Goal: Information Seeking & Learning: Check status

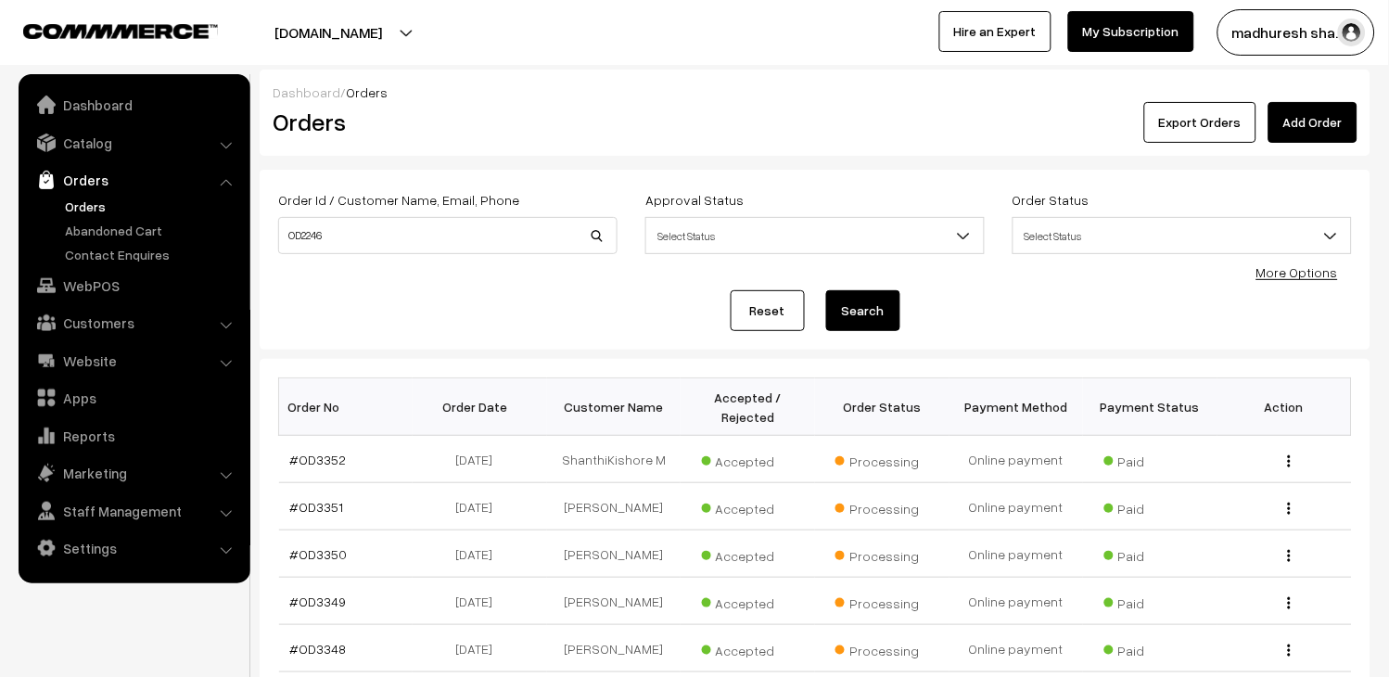
type input "OD2246"
click at [876, 323] on button "Search" at bounding box center [863, 310] width 74 height 41
drag, startPoint x: 452, startPoint y: 233, endPoint x: 65, endPoint y: 226, distance: 386.8
click at [65, 226] on body "Thank you for showing interest. Our team will call you shortly. Close booksonwe…" at bounding box center [694, 578] width 1389 height 1157
click at [96, 211] on link "Orders" at bounding box center [152, 206] width 184 height 19
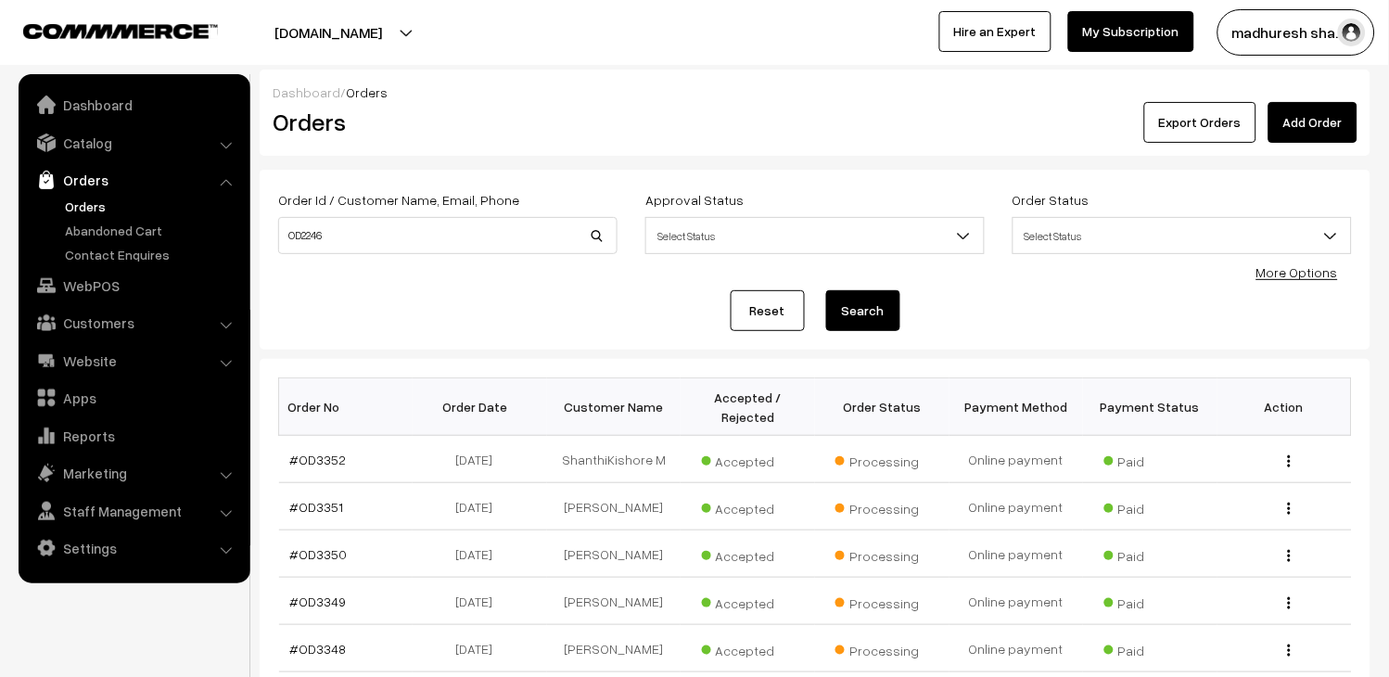
type input "OD2246"
click at [896, 301] on button "Search" at bounding box center [863, 310] width 74 height 41
click at [373, 227] on input "OD2246" at bounding box center [447, 235] width 339 height 37
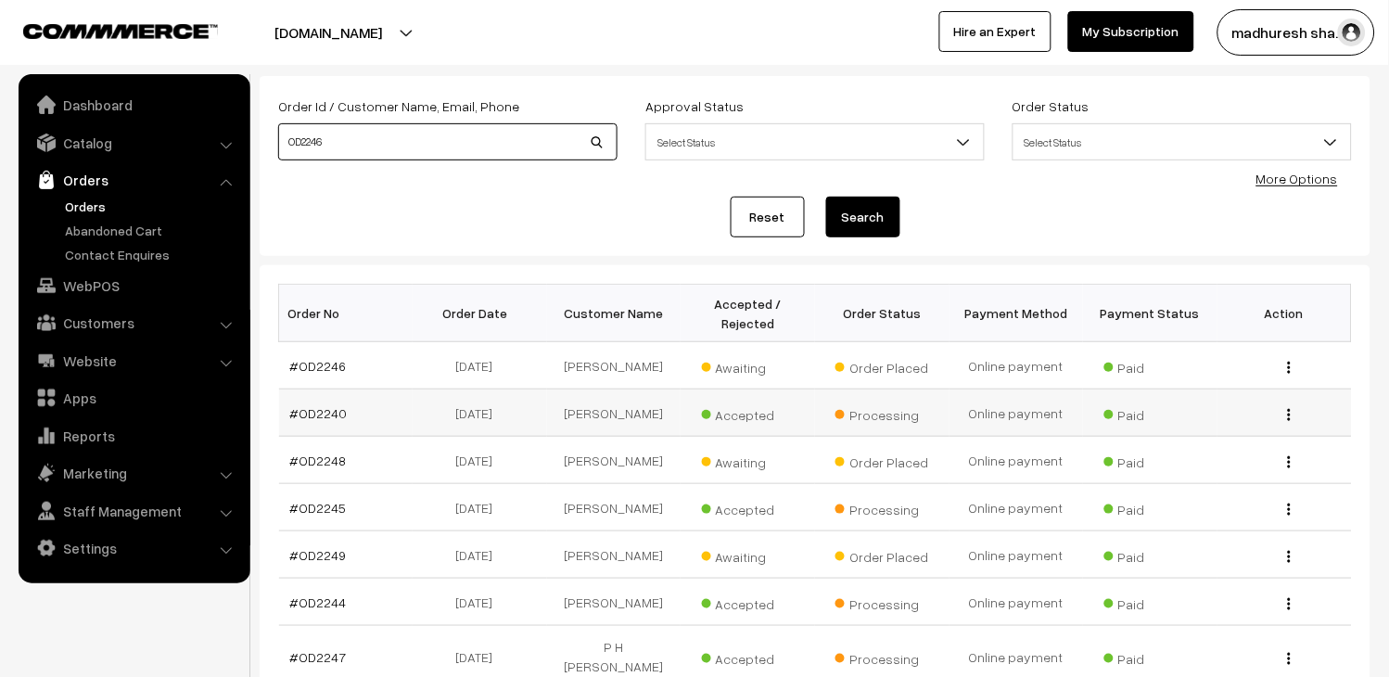
scroll to position [309, 0]
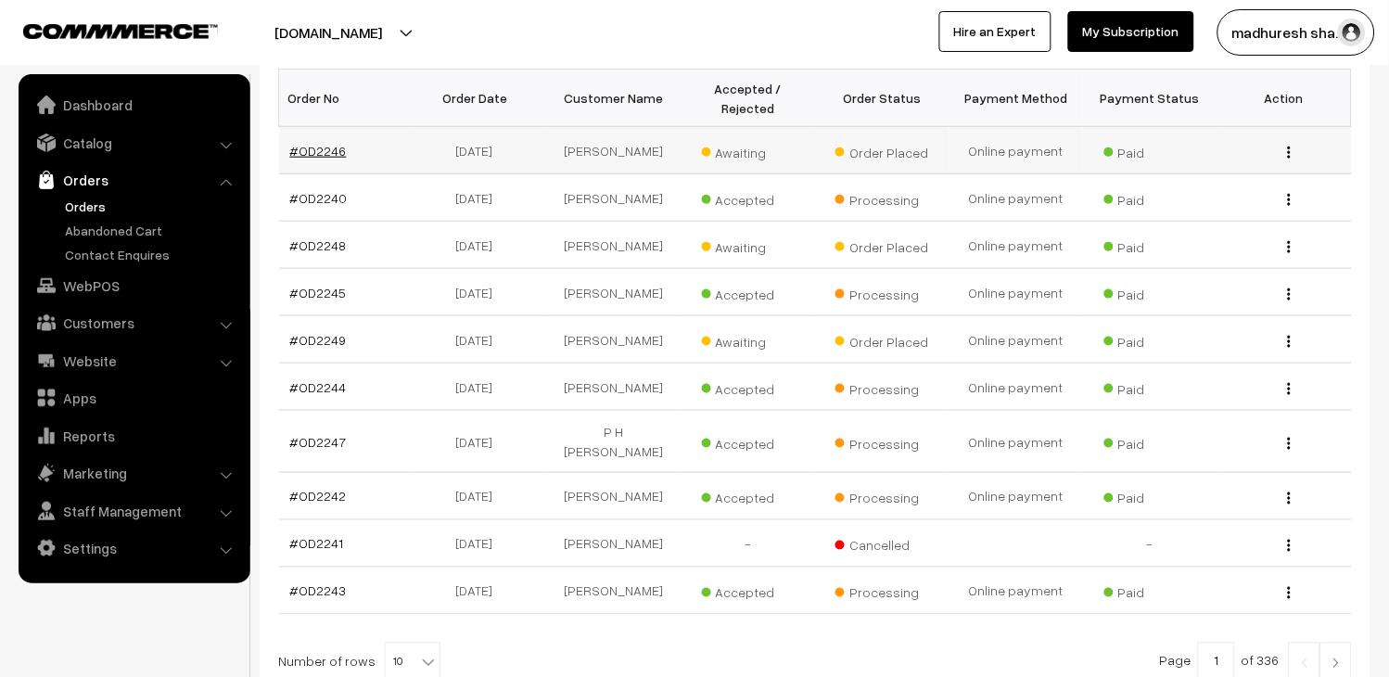
click at [321, 150] on link "#OD2246" at bounding box center [318, 151] width 57 height 16
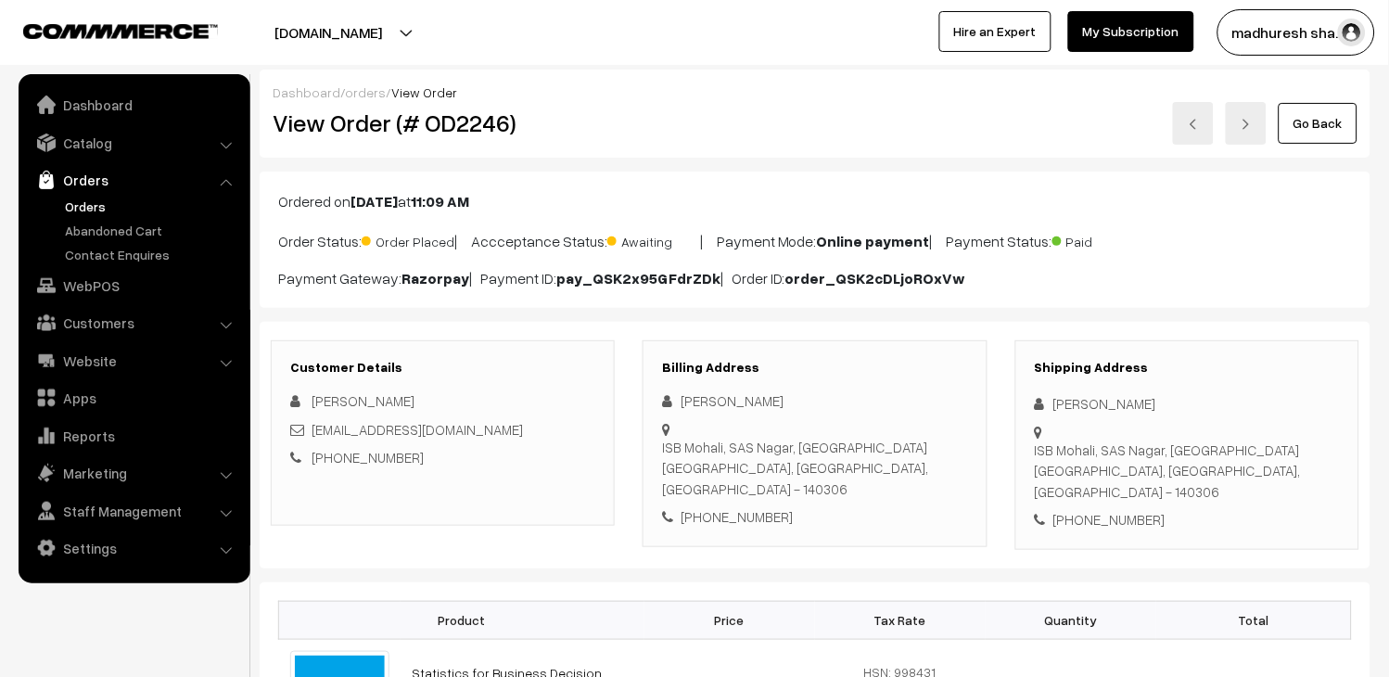
click at [109, 206] on link "Orders" at bounding box center [152, 206] width 184 height 19
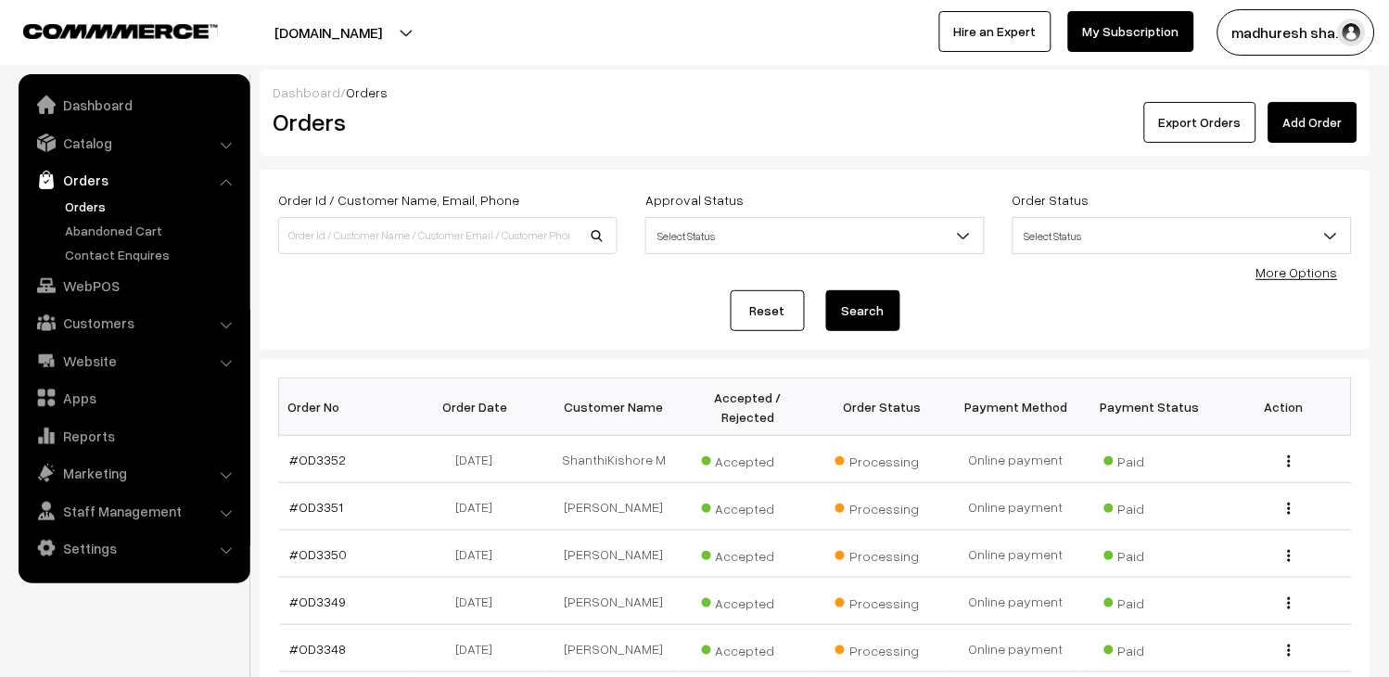
click at [63, 200] on link "Orders" at bounding box center [152, 206] width 184 height 19
